Goal: Task Accomplishment & Management: Use online tool/utility

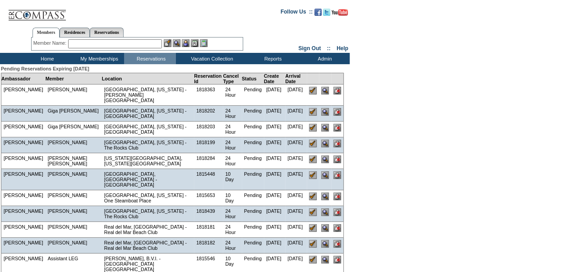
drag, startPoint x: 338, startPoint y: 188, endPoint x: 329, endPoint y: 37, distance: 151.0
click at [338, 192] on input "image" at bounding box center [337, 196] width 8 height 8
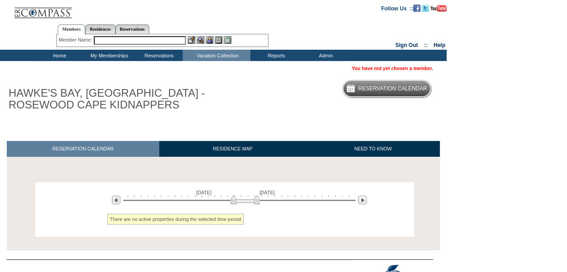
click at [58, 55] on td "Home" at bounding box center [59, 55] width 50 height 11
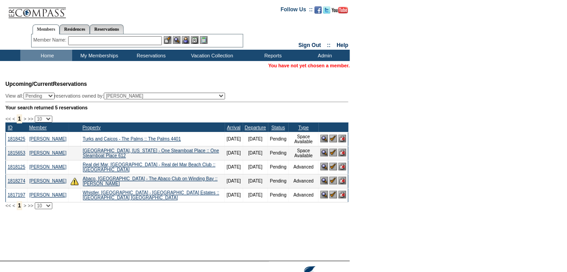
click at [79, 39] on input "text" at bounding box center [115, 40] width 94 height 9
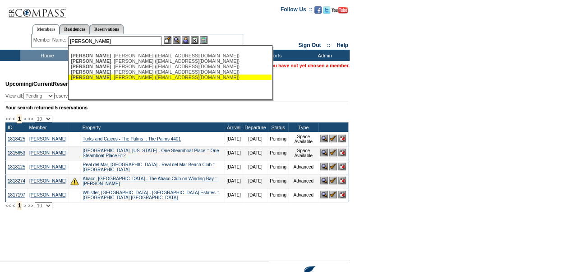
click at [103, 76] on div "Epstein , Nancy (nancyschorrepstein@gmail.com)" at bounding box center [170, 76] width 199 height 5
type input "Epstein, Nancy (nancyschorrepstein@gmail.com)"
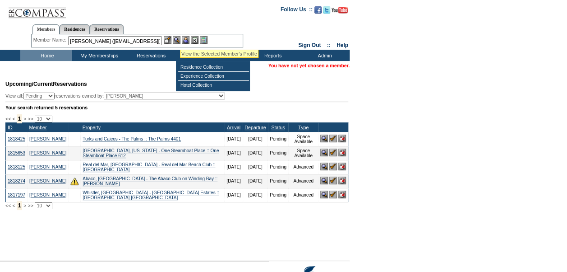
click at [180, 38] on img at bounding box center [177, 40] width 8 height 8
